Goal: Register for event/course

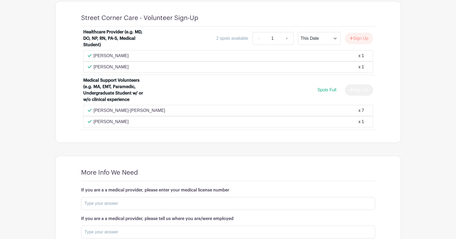
scroll to position [241, 0]
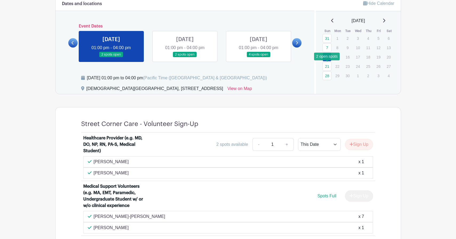
click at [326, 64] on link "21" at bounding box center [327, 66] width 9 height 9
click at [327, 77] on link "28" at bounding box center [327, 75] width 9 height 9
click at [259, 57] on link at bounding box center [259, 57] width 0 height 0
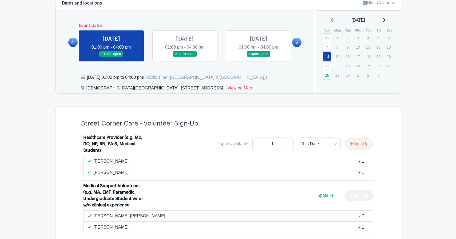
click at [259, 57] on link at bounding box center [259, 57] width 0 height 0
click at [296, 41] on icon at bounding box center [297, 42] width 2 height 4
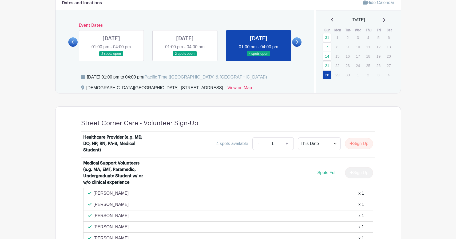
scroll to position [241, 0]
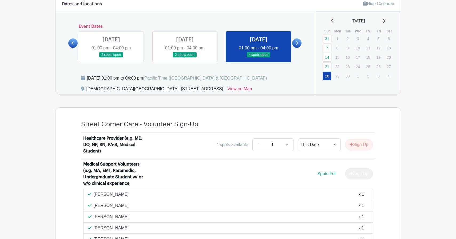
click at [296, 43] on icon at bounding box center [297, 43] width 2 height 4
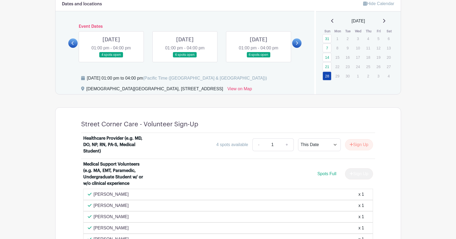
click at [111, 58] on link at bounding box center [111, 58] width 0 height 0
click at [185, 58] on link at bounding box center [185, 58] width 0 height 0
click at [385, 21] on icon at bounding box center [384, 21] width 3 height 4
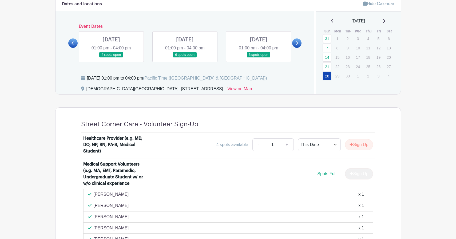
click at [385, 21] on icon at bounding box center [384, 21] width 3 height 4
click at [185, 58] on link at bounding box center [185, 58] width 0 height 0
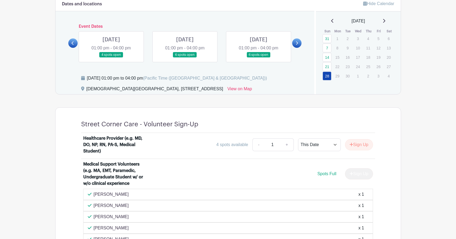
click at [385, 19] on icon at bounding box center [384, 21] width 3 height 4
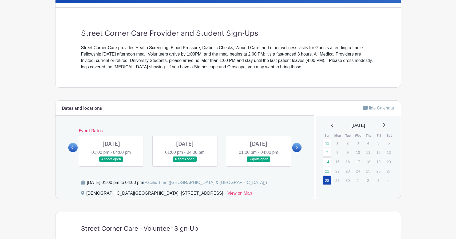
scroll to position [139, 0]
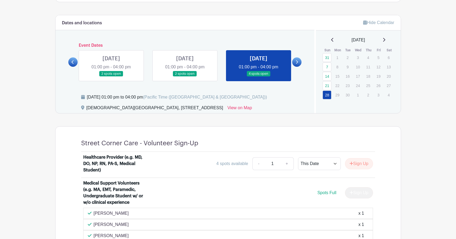
scroll to position [241, 0]
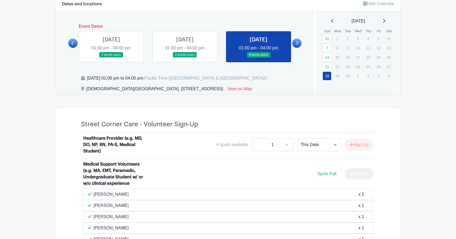
click at [299, 42] on link at bounding box center [296, 42] width 9 height 9
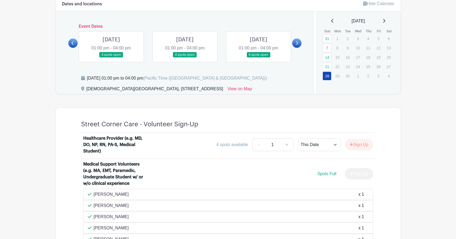
click at [185, 58] on link at bounding box center [185, 58] width 0 height 0
click at [385, 19] on icon at bounding box center [384, 21] width 3 height 4
drag, startPoint x: 392, startPoint y: 22, endPoint x: 389, endPoint y: 22, distance: 3.0
click at [391, 22] on div "[DATE]" at bounding box center [358, 21] width 72 height 6
click at [385, 22] on icon at bounding box center [384, 21] width 2 height 4
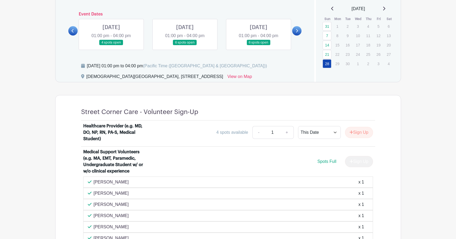
scroll to position [253, 0]
click at [111, 45] on link at bounding box center [111, 45] width 0 height 0
click at [74, 30] on link at bounding box center [72, 30] width 9 height 9
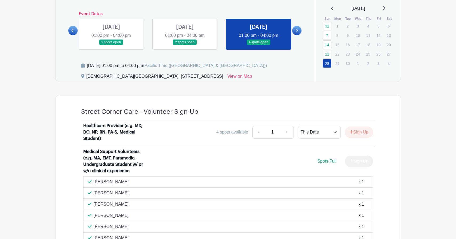
click at [185, 45] on link at bounding box center [185, 45] width 0 height 0
click at [330, 129] on select "This Date Select Dates" at bounding box center [319, 132] width 43 height 13
select select "select_dates"
click at [298, 126] on select "This Date Select Dates" at bounding box center [319, 132] width 43 height 13
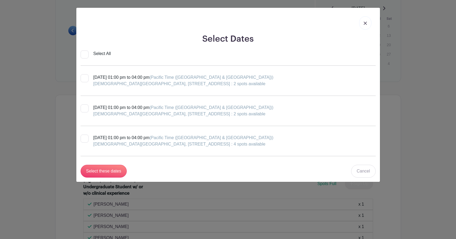
click at [243, 145] on div "First Presbyterian Church San Diego, 320 Date Street, San Diego, CA, USA : 4 sp…" at bounding box center [183, 144] width 180 height 6
click at [84, 138] on input "Sunday, September 28, 2025 at 01:00 pm to 04:00 pm (Pacific Time (US & Canada))…" at bounding box center [82, 135] width 3 height 3
checkbox input "true"
click at [114, 169] on input "Select these dates" at bounding box center [104, 171] width 46 height 13
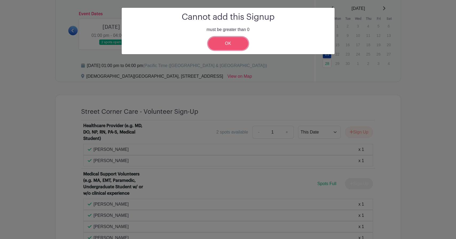
click at [239, 44] on link "OK" at bounding box center [228, 43] width 40 height 13
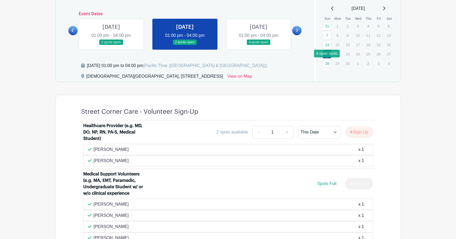
click at [325, 64] on link "28" at bounding box center [327, 63] width 9 height 9
click at [326, 64] on link "28" at bounding box center [327, 63] width 9 height 9
click at [296, 30] on icon at bounding box center [297, 31] width 2 height 4
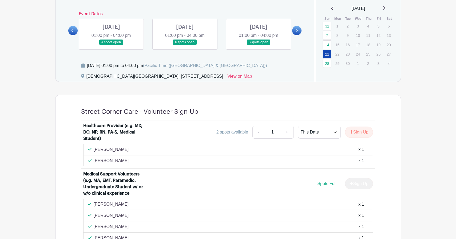
drag, startPoint x: 220, startPoint y: 42, endPoint x: 208, endPoint y: 42, distance: 11.8
click at [220, 42] on div "SUN Oct 12, 2025 01:00 pm - 04:00 pm 6 spots open" at bounding box center [185, 34] width 74 height 31
click at [185, 45] on link at bounding box center [185, 45] width 0 height 0
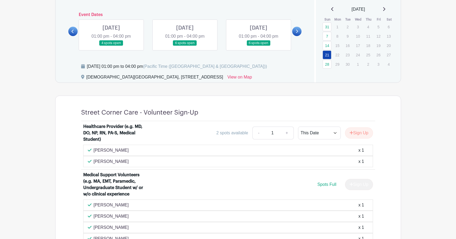
click at [185, 46] on link at bounding box center [185, 46] width 0 height 0
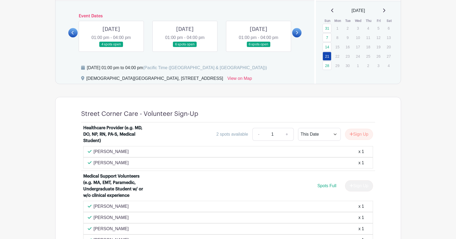
click at [185, 47] on link at bounding box center [185, 47] width 0 height 0
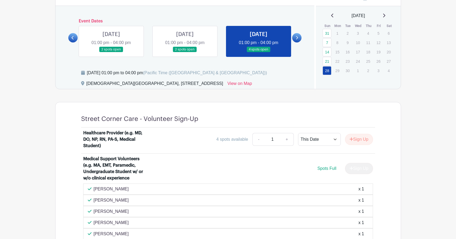
scroll to position [245, 0]
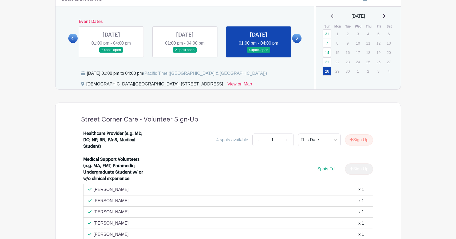
click at [185, 53] on link at bounding box center [185, 53] width 0 height 0
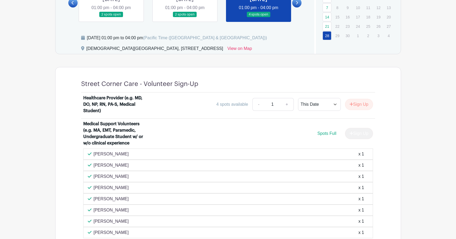
scroll to position [250, 0]
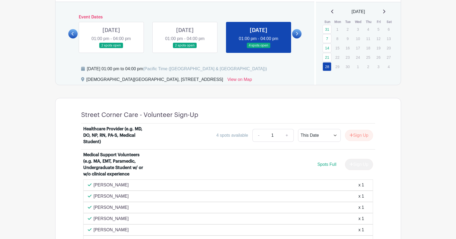
click at [296, 35] on icon at bounding box center [297, 33] width 2 height 3
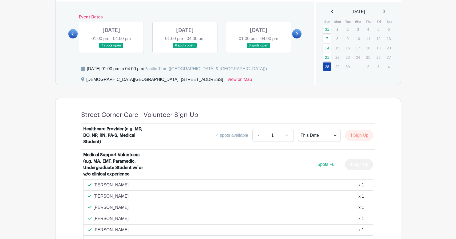
click at [185, 48] on link at bounding box center [185, 48] width 0 height 0
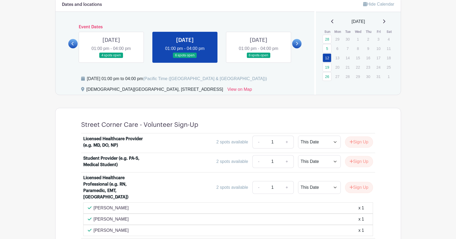
scroll to position [239, 0]
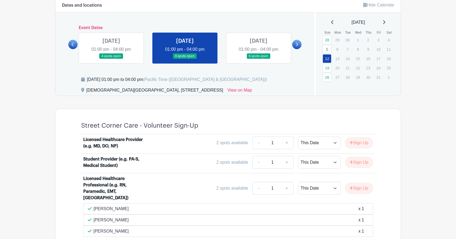
click at [111, 59] on link at bounding box center [111, 59] width 0 height 0
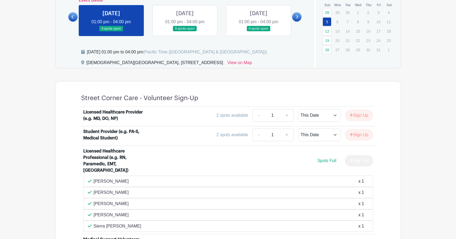
scroll to position [264, 0]
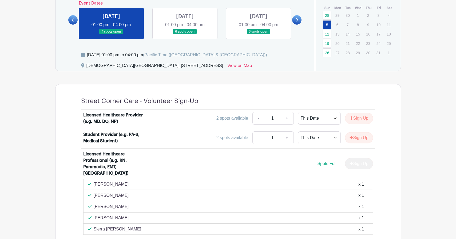
click at [259, 34] on link at bounding box center [259, 34] width 0 height 0
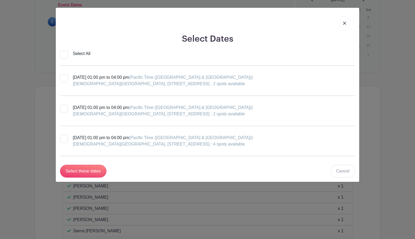
scroll to position [264, 0]
